Goal: Transaction & Acquisition: Purchase product/service

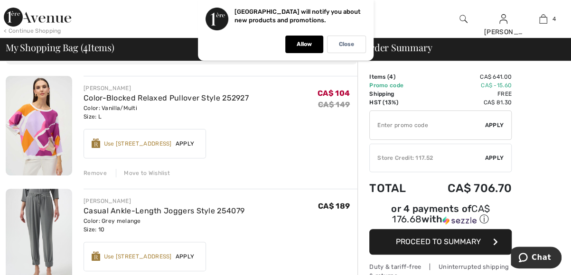
scroll to position [107, 0]
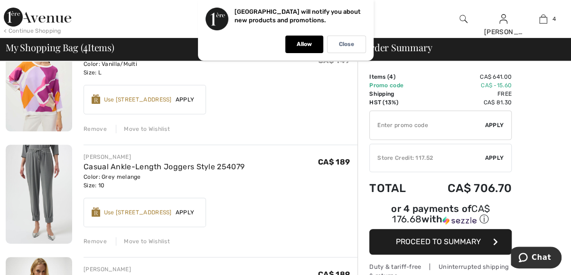
click at [38, 184] on img at bounding box center [39, 195] width 66 height 100
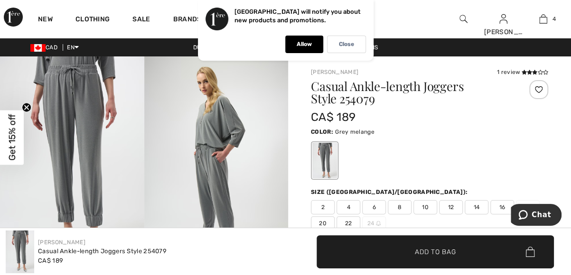
click at [97, 193] on img at bounding box center [72, 164] width 144 height 216
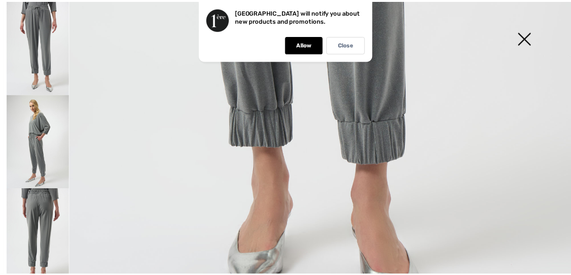
scroll to position [532, 0]
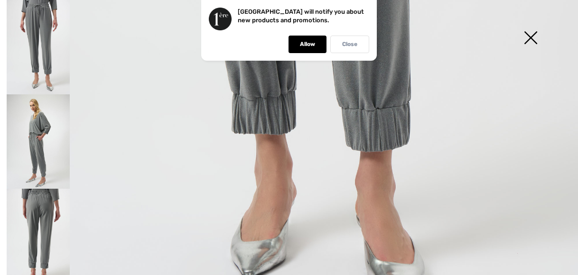
click at [345, 49] on div "Close" at bounding box center [349, 45] width 39 height 18
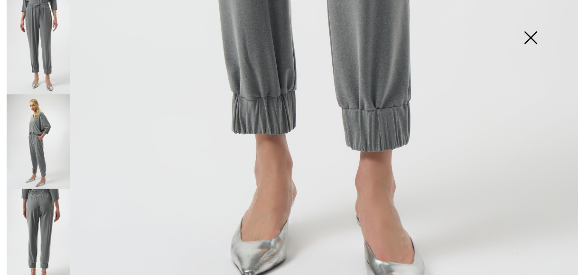
click at [538, 40] on img at bounding box center [530, 38] width 47 height 49
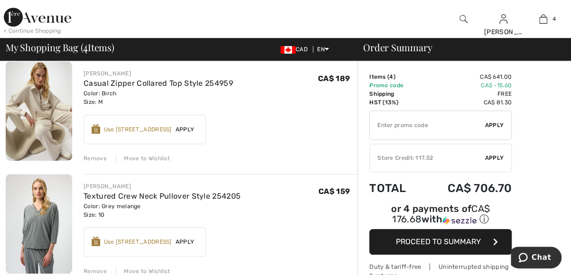
scroll to position [310, 0]
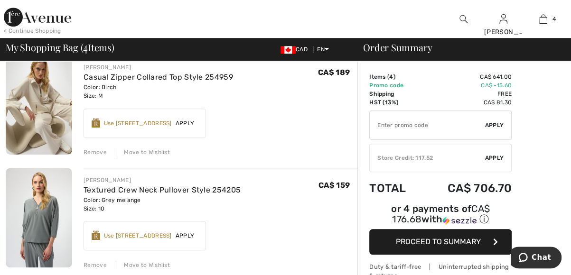
click at [50, 210] on img at bounding box center [39, 218] width 66 height 100
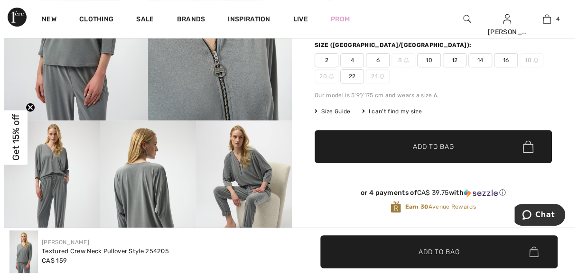
scroll to position [183, 0]
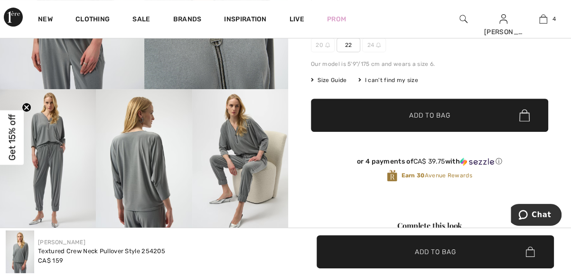
click at [137, 178] on img at bounding box center [144, 161] width 96 height 144
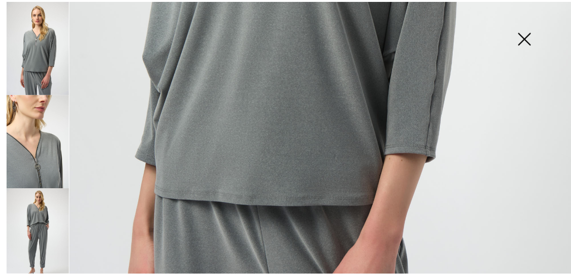
scroll to position [462, 0]
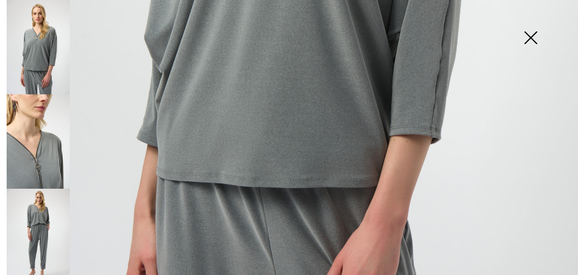
click at [37, 61] on img at bounding box center [38, 47] width 63 height 94
click at [46, 159] on img at bounding box center [38, 141] width 63 height 94
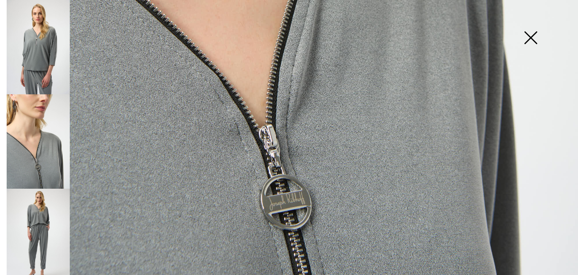
click at [29, 225] on img at bounding box center [38, 236] width 63 height 94
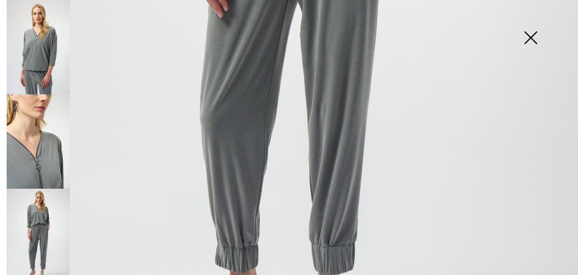
click at [526, 38] on img at bounding box center [530, 38] width 47 height 49
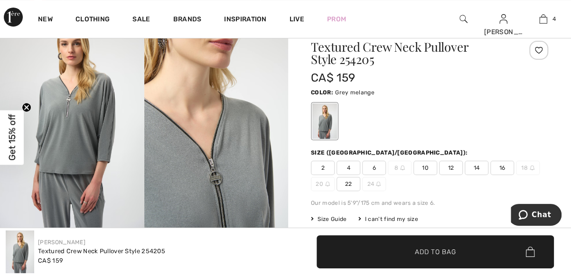
scroll to position [38, 0]
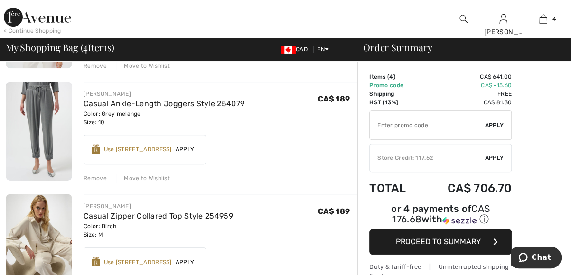
scroll to position [151, 0]
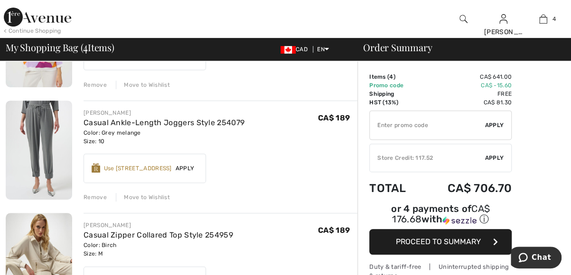
click at [61, 248] on img at bounding box center [39, 263] width 66 height 100
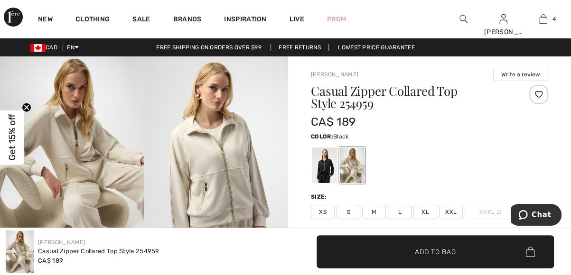
click at [329, 169] on div at bounding box center [324, 166] width 25 height 36
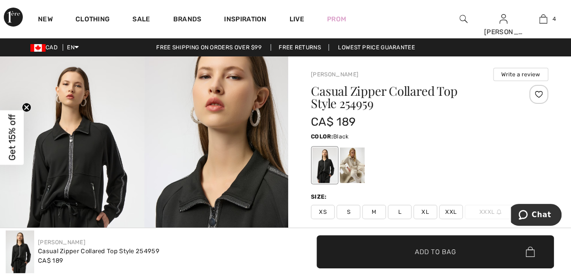
click at [184, 180] on img at bounding box center [216, 164] width 144 height 216
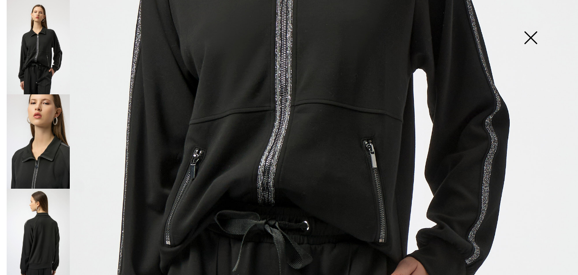
scroll to position [411, 0]
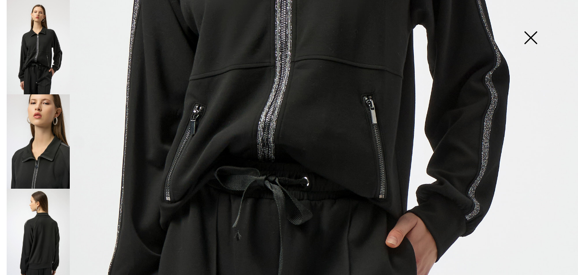
click at [527, 34] on img at bounding box center [530, 38] width 47 height 49
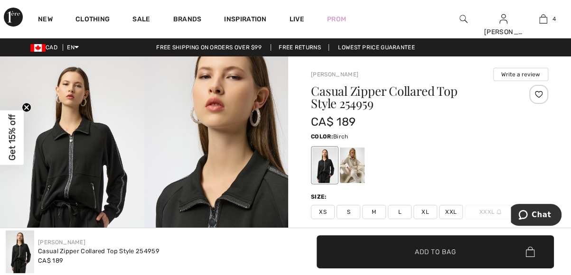
click at [352, 166] on div at bounding box center [352, 166] width 25 height 36
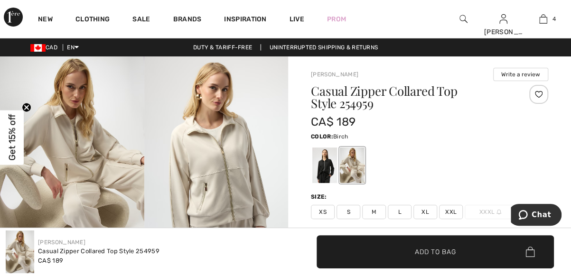
click at [226, 178] on img at bounding box center [216, 164] width 144 height 216
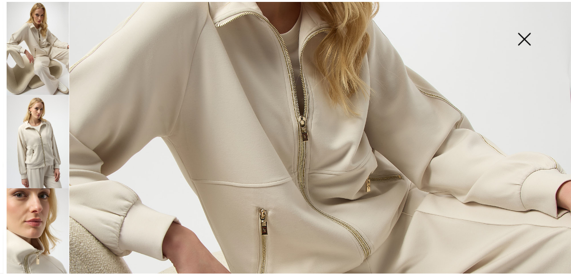
scroll to position [209, 0]
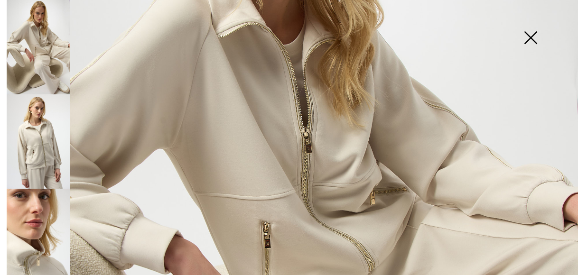
click at [533, 38] on img at bounding box center [530, 38] width 47 height 49
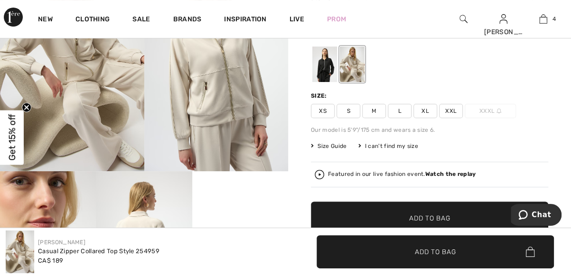
scroll to position [139, 0]
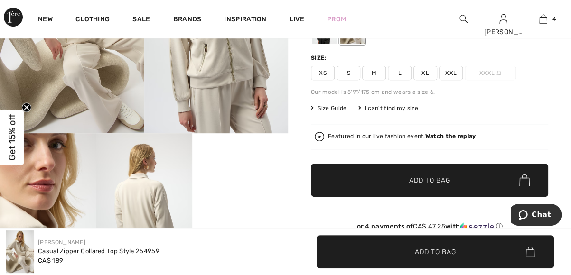
click at [242, 181] on video "Your browser does not support the video tag." at bounding box center [240, 157] width 96 height 48
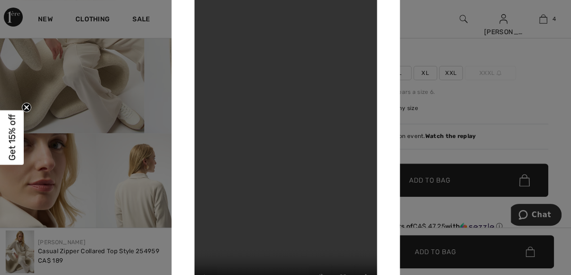
click at [140, 108] on div at bounding box center [285, 137] width 571 height 275
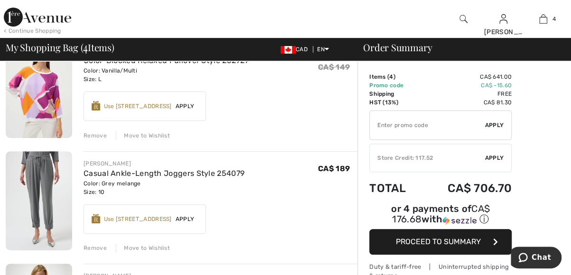
scroll to position [88, 0]
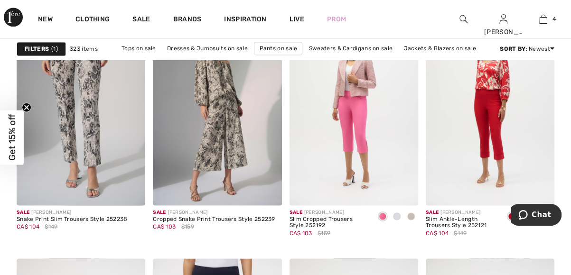
scroll to position [627, 0]
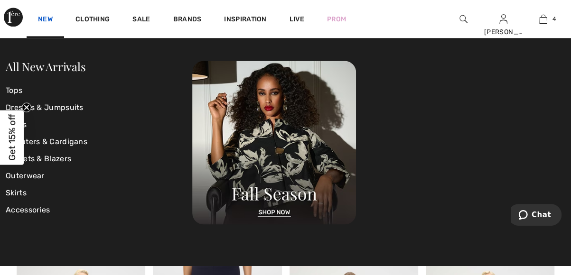
click at [46, 19] on link "New" at bounding box center [45, 20] width 15 height 10
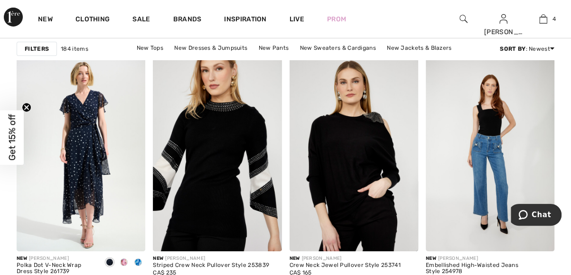
scroll to position [1519, 0]
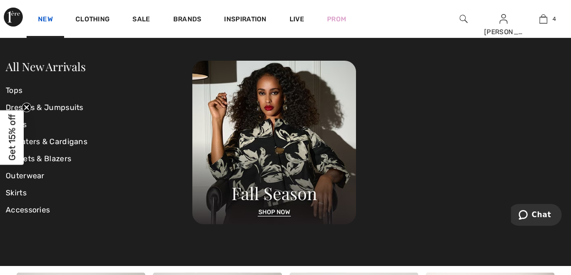
click at [44, 19] on link "New" at bounding box center [45, 20] width 15 height 10
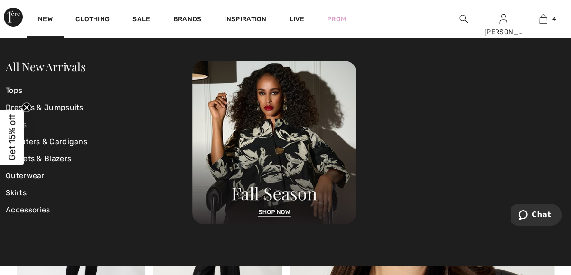
click at [30, 126] on link "Pants" at bounding box center [99, 124] width 187 height 17
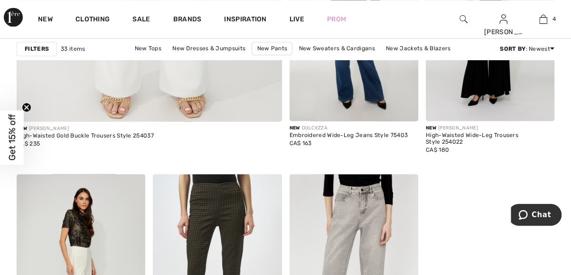
scroll to position [2418, 0]
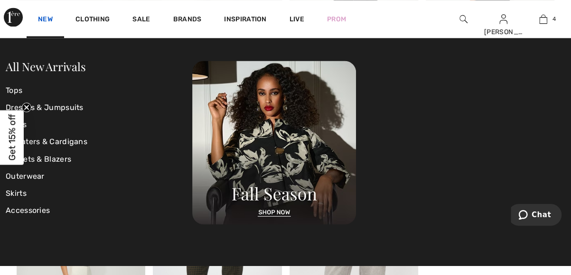
click at [47, 21] on link "New" at bounding box center [45, 20] width 15 height 10
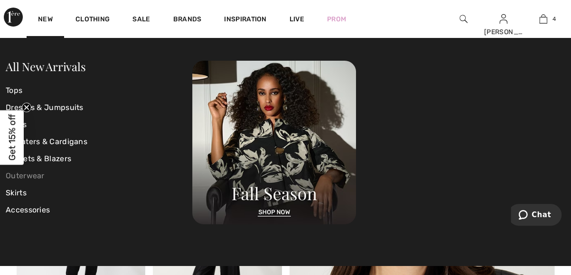
click at [34, 176] on link "Outerwear" at bounding box center [99, 176] width 187 height 17
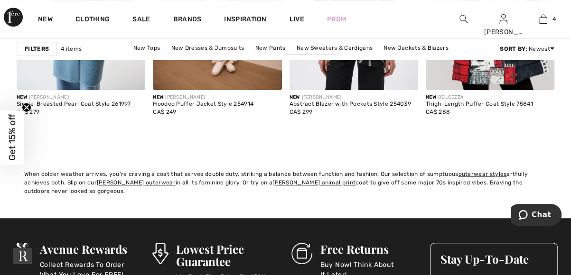
scroll to position [266, 0]
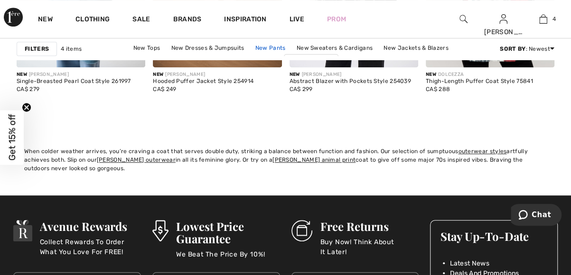
click at [277, 46] on link "New Pants" at bounding box center [271, 48] width 40 height 12
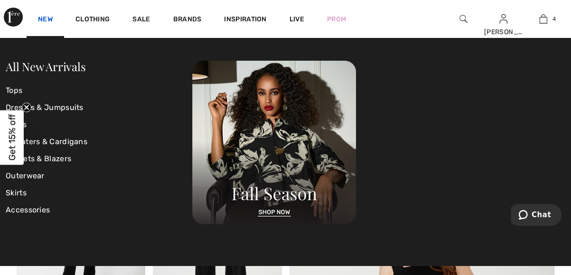
click at [44, 21] on link "New" at bounding box center [45, 20] width 15 height 10
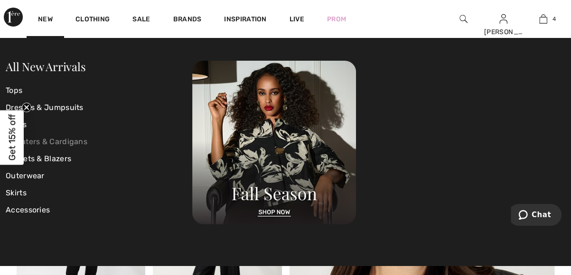
click at [58, 142] on link "Sweaters & Cardigans" at bounding box center [99, 141] width 187 height 17
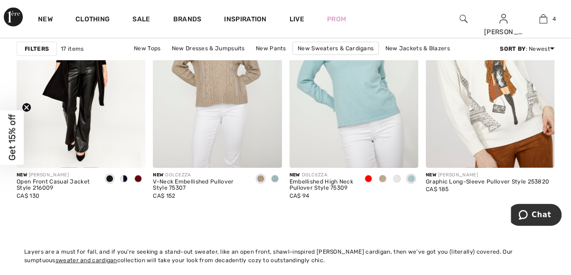
scroll to position [1310, 0]
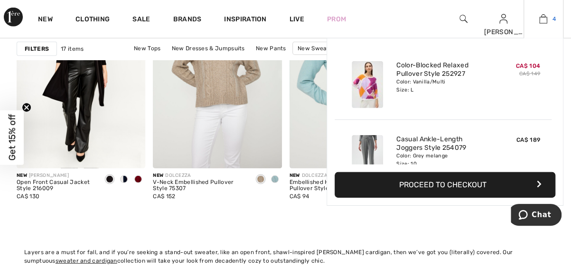
click at [544, 23] on img at bounding box center [543, 18] width 8 height 11
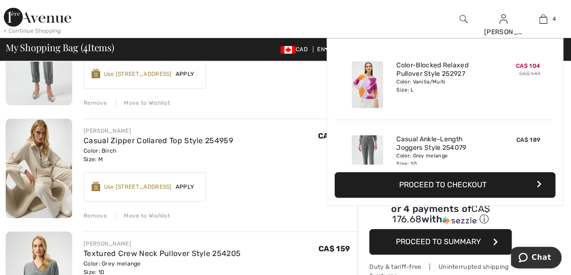
scroll to position [247, 0]
